Goal: Information Seeking & Learning: Learn about a topic

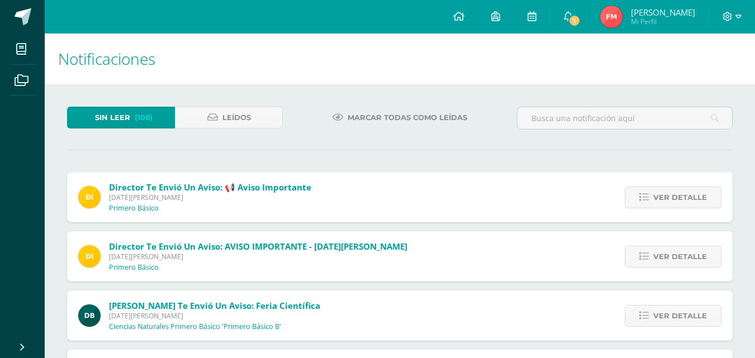
click at [573, 13] on icon at bounding box center [568, 16] width 9 height 10
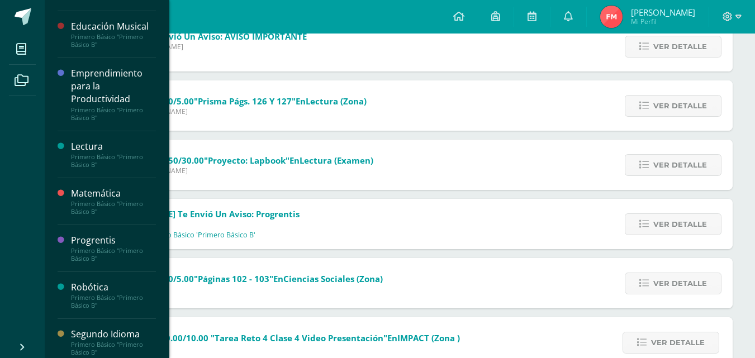
scroll to position [280, 0]
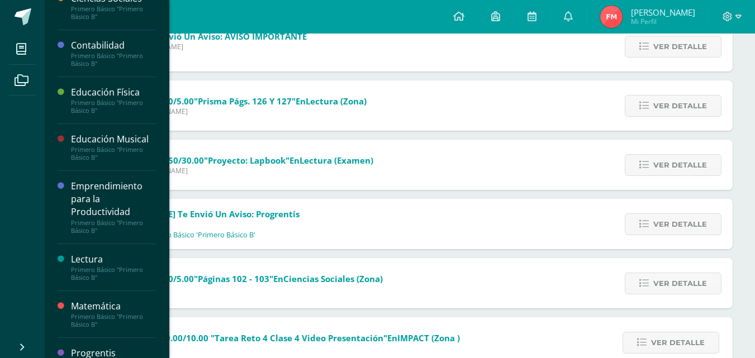
click at [116, 200] on div "Emprendimiento para la Productividad" at bounding box center [113, 199] width 85 height 39
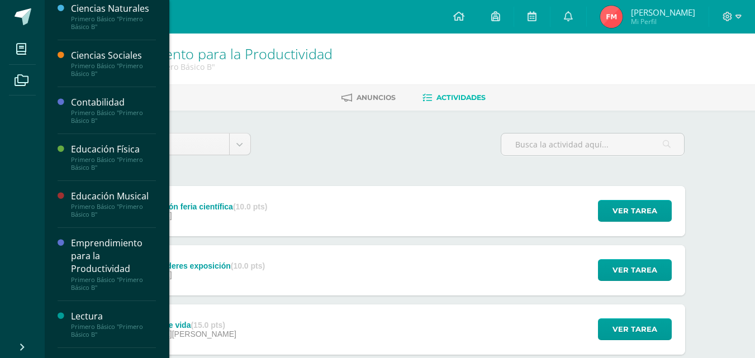
scroll to position [335, 0]
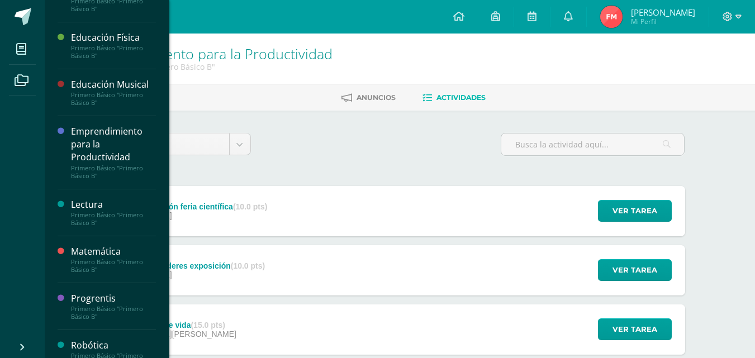
click at [103, 202] on div "Lectura" at bounding box center [113, 204] width 85 height 13
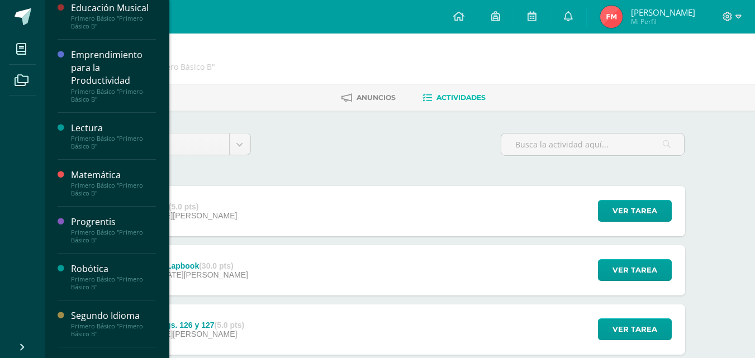
scroll to position [392, 0]
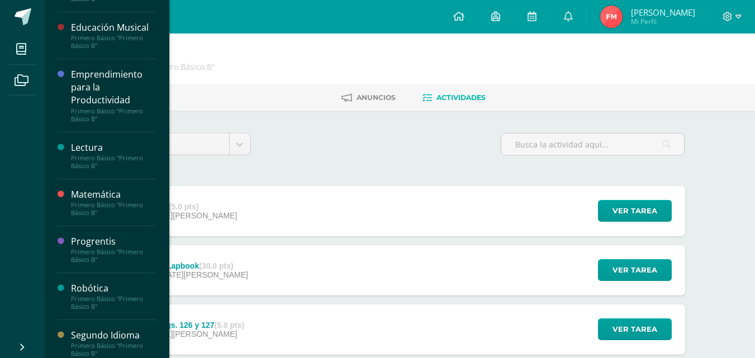
click at [107, 201] on div "Primero Básico "Primero Básico B"" at bounding box center [113, 209] width 85 height 16
